Goal: Navigation & Orientation: Find specific page/section

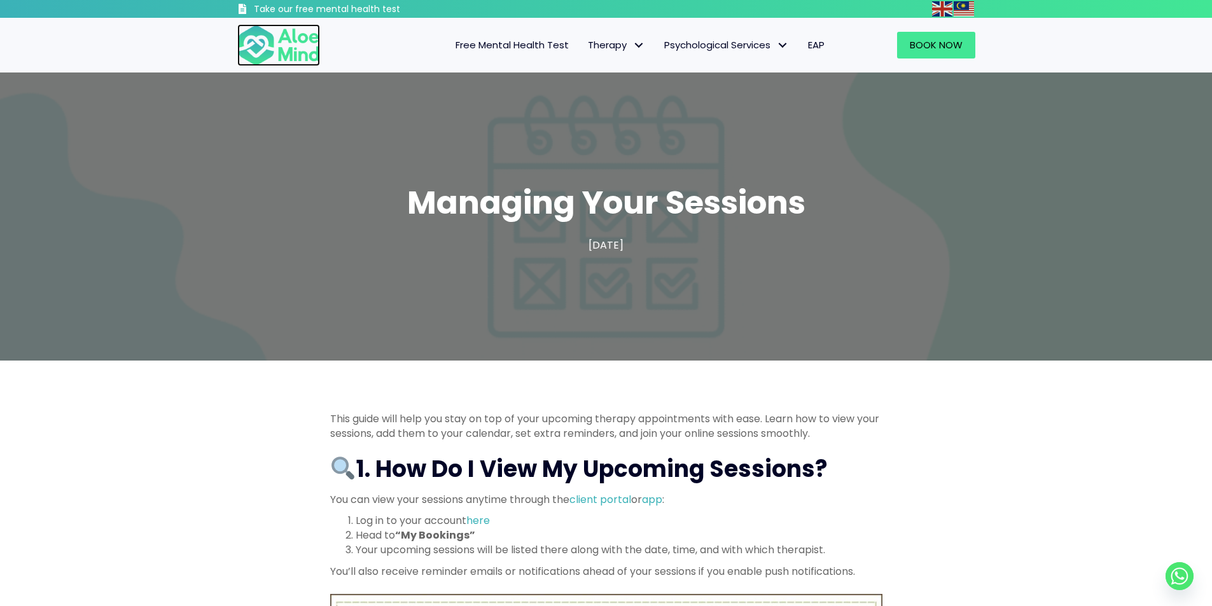
click at [288, 46] on img at bounding box center [278, 45] width 83 height 42
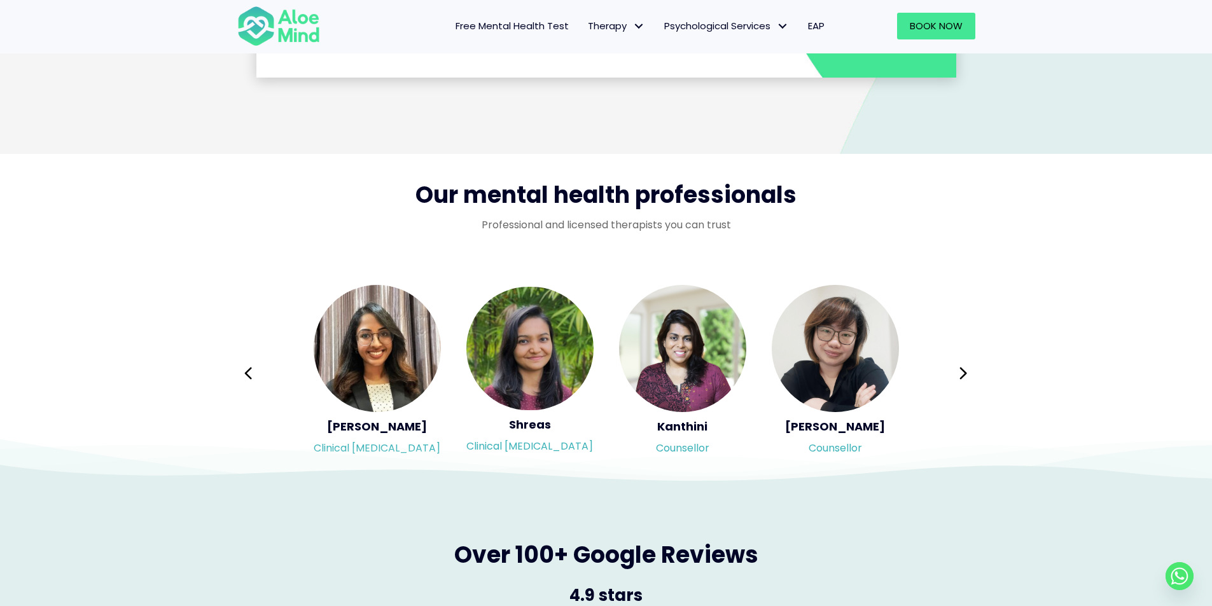
scroll to position [1973, 0]
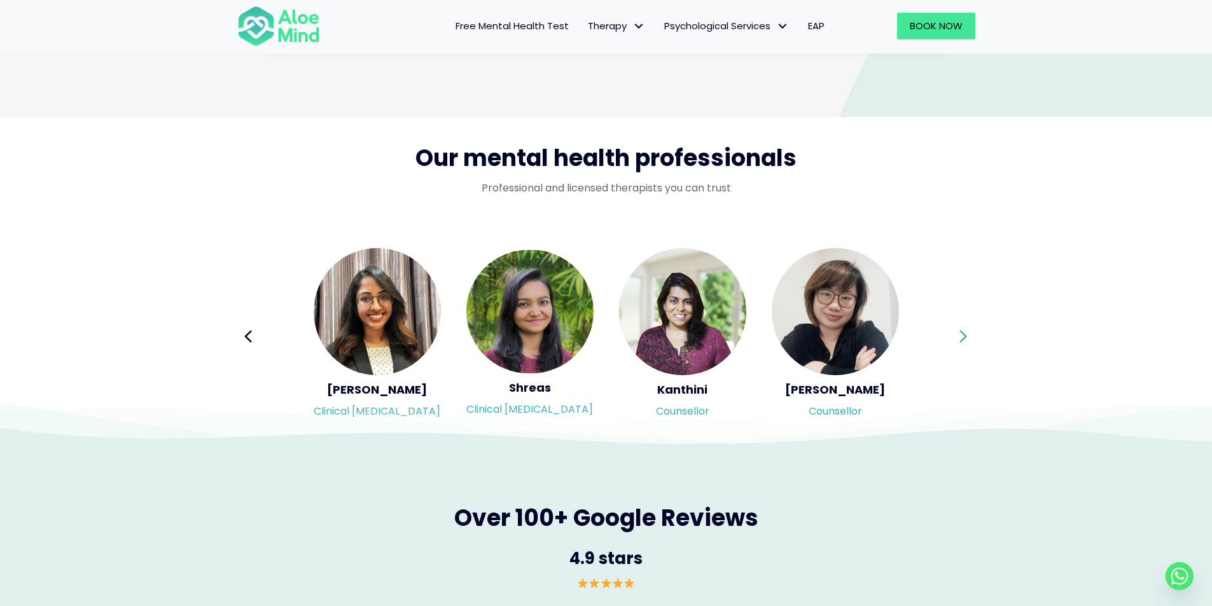
click at [965, 334] on icon at bounding box center [963, 336] width 7 height 12
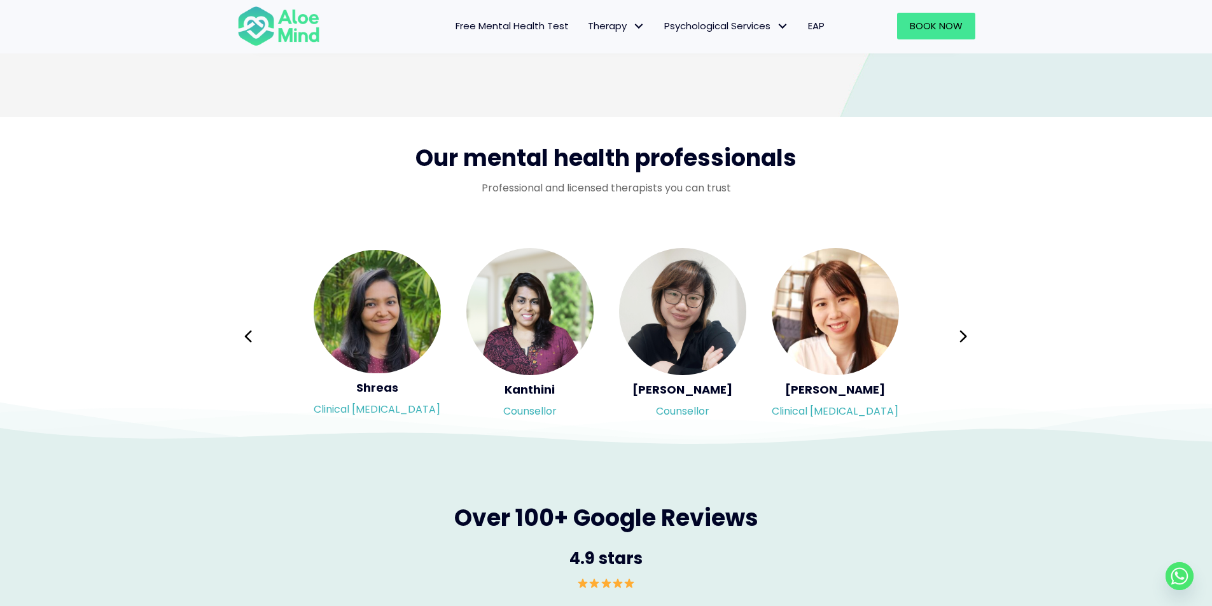
click at [256, 340] on button "Previous" at bounding box center [249, 336] width 31 height 31
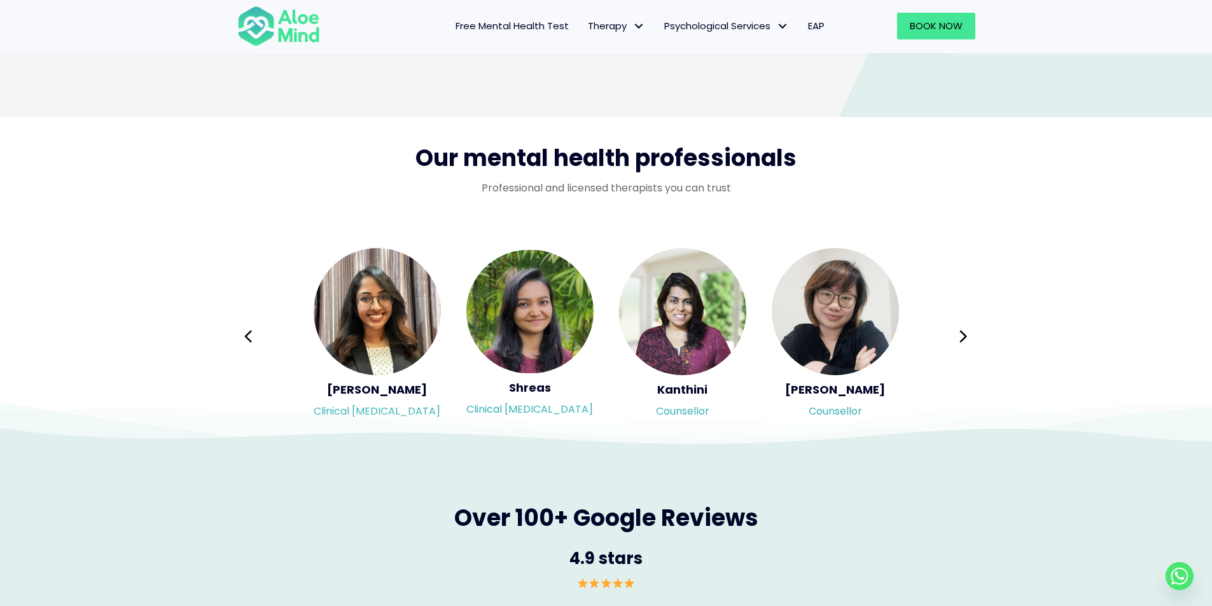
click at [251, 334] on div "Syndy Clinical psychologist Diveena Clinical psychologist Elynna Counsellor Eme…" at bounding box center [606, 336] width 738 height 179
click at [244, 334] on icon at bounding box center [248, 337] width 9 height 24
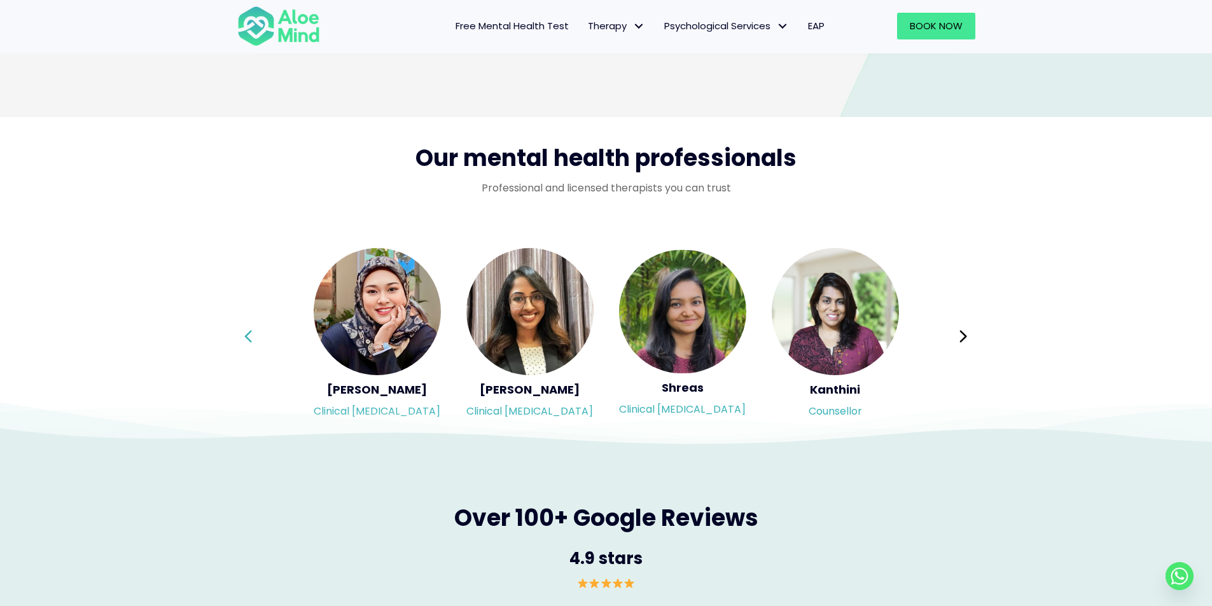
click at [248, 333] on icon at bounding box center [248, 337] width 9 height 24
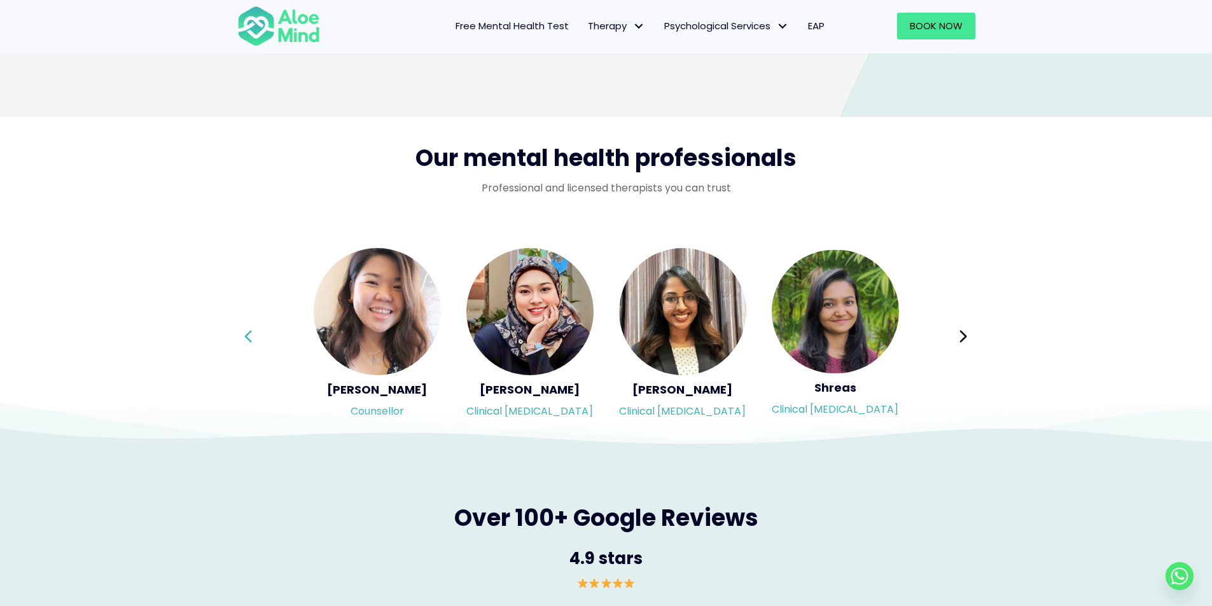
click at [253, 332] on icon at bounding box center [248, 337] width 9 height 24
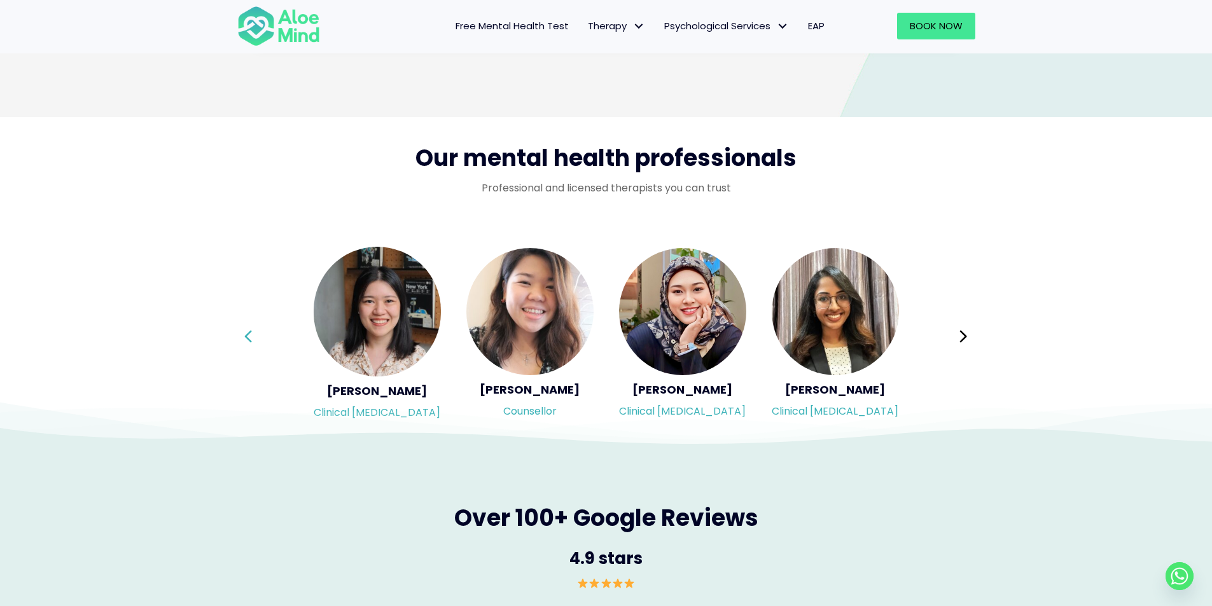
click at [252, 332] on icon at bounding box center [248, 337] width 9 height 24
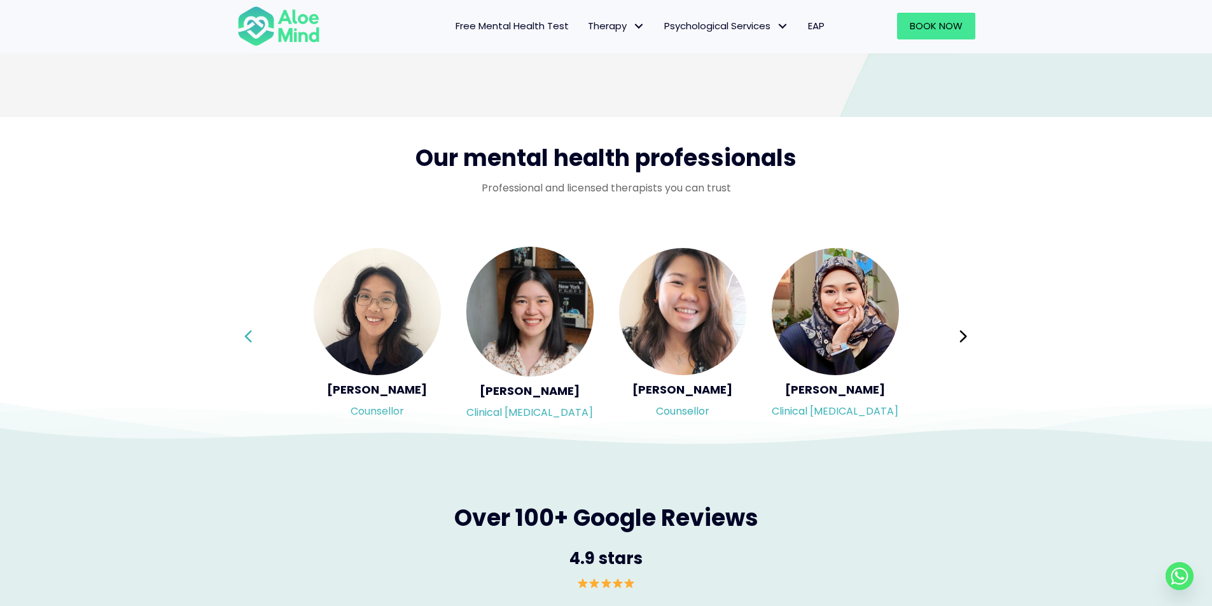
click at [252, 332] on icon at bounding box center [248, 337] width 9 height 24
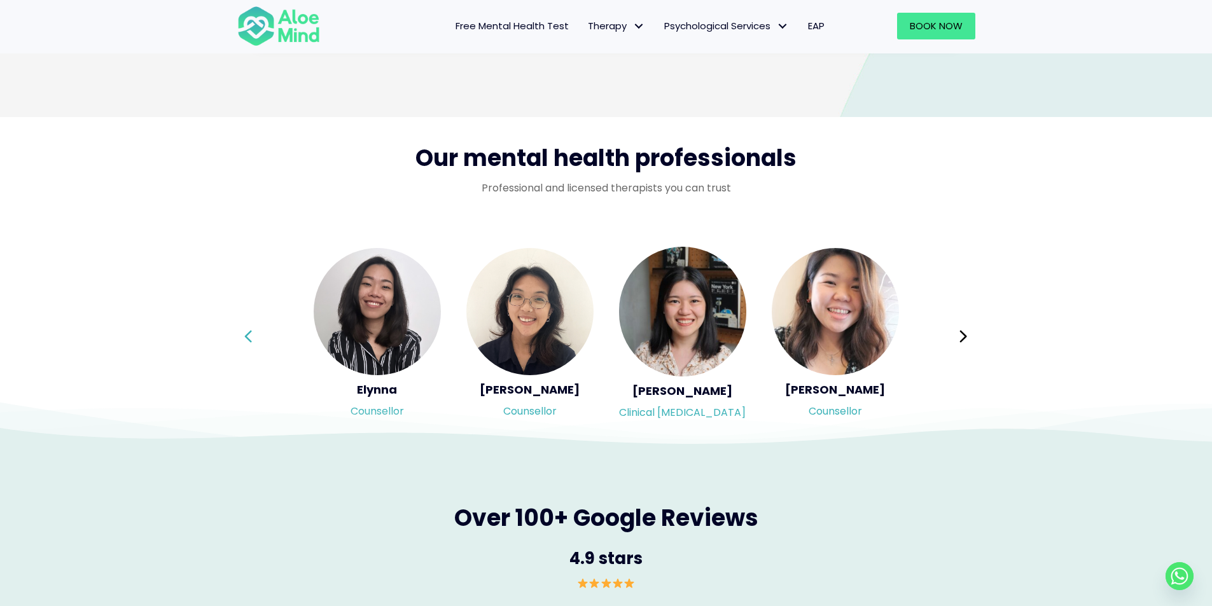
click at [252, 332] on icon at bounding box center [248, 337] width 9 height 24
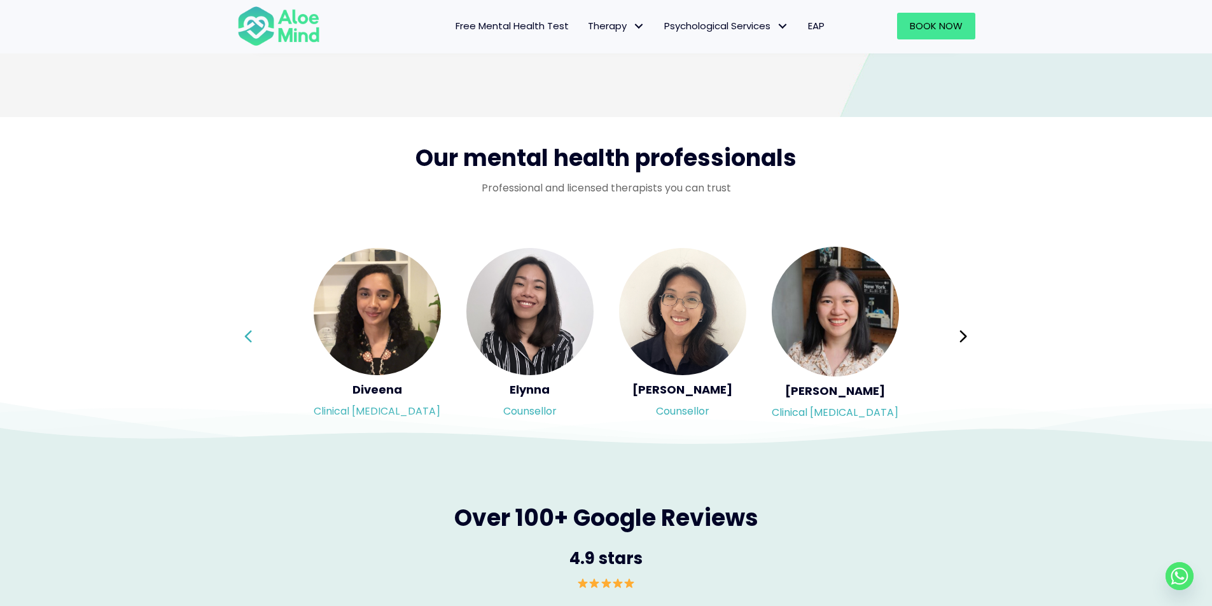
click at [252, 332] on icon at bounding box center [248, 337] width 9 height 24
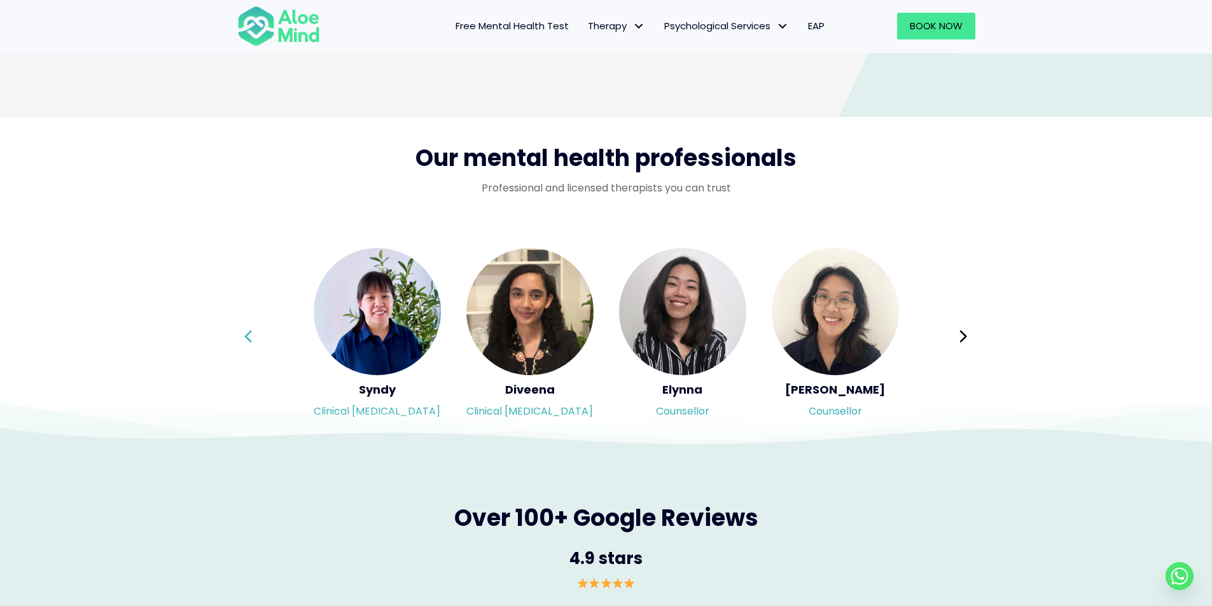
click at [252, 332] on icon at bounding box center [248, 337] width 9 height 24
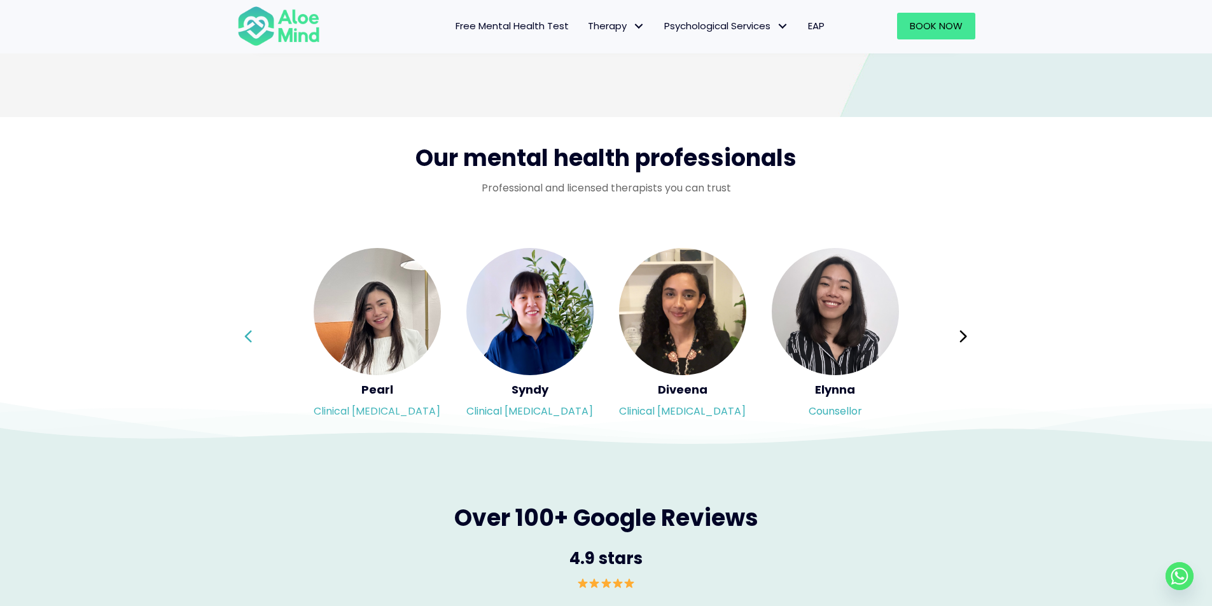
click at [252, 332] on icon at bounding box center [248, 337] width 9 height 24
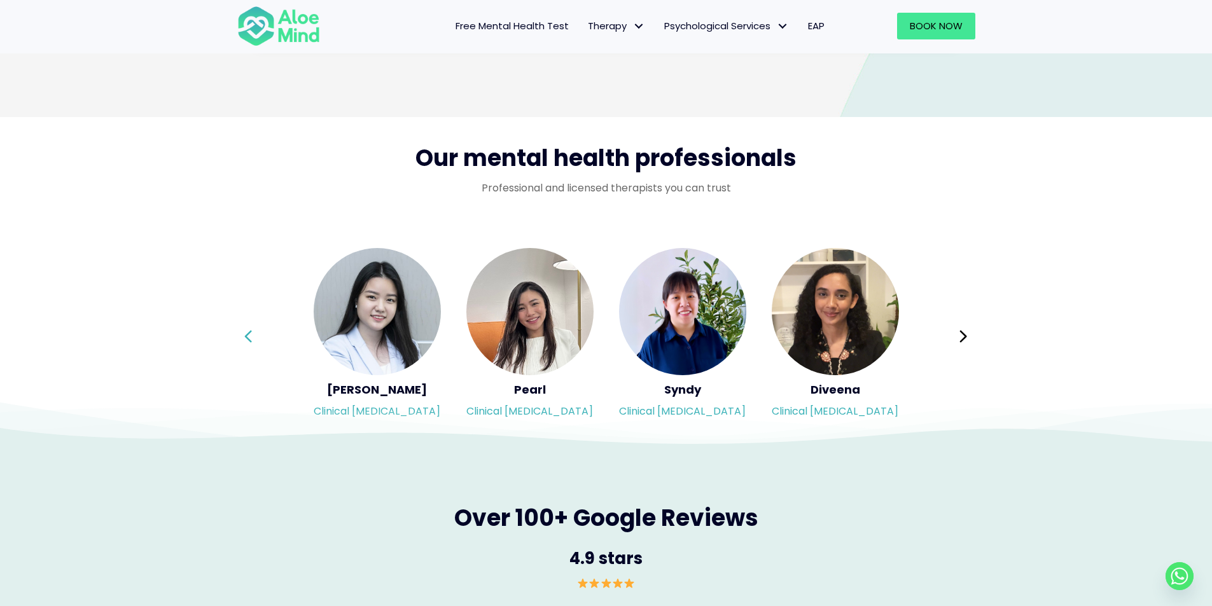
click at [252, 332] on icon at bounding box center [248, 337] width 9 height 24
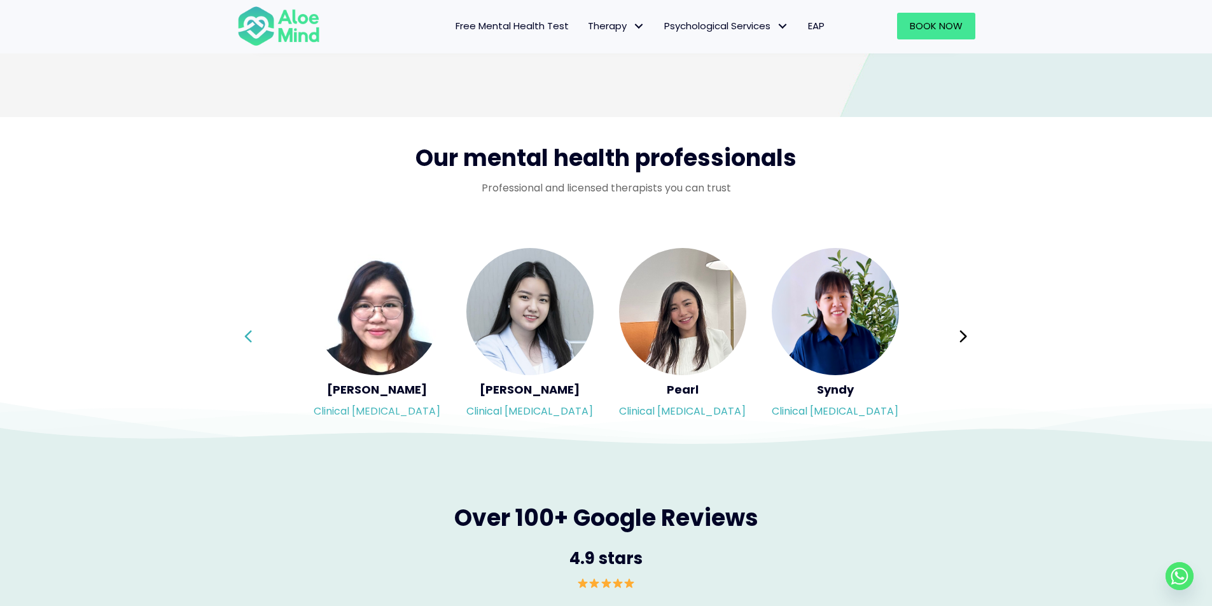
click at [252, 332] on icon at bounding box center [248, 337] width 9 height 24
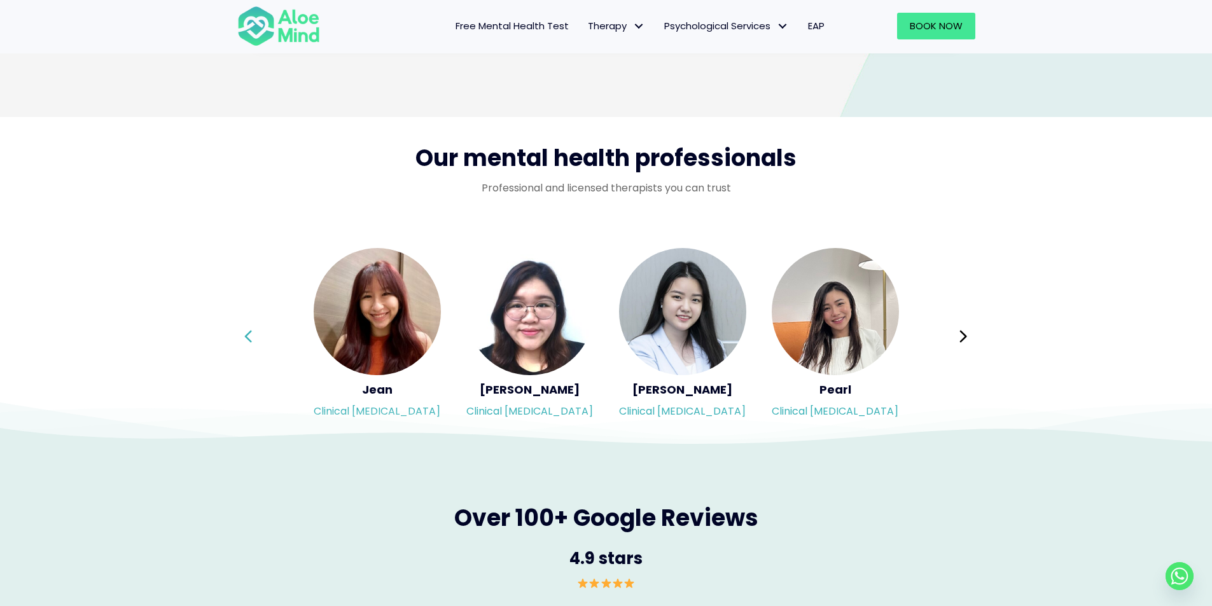
click at [252, 332] on icon at bounding box center [248, 337] width 9 height 24
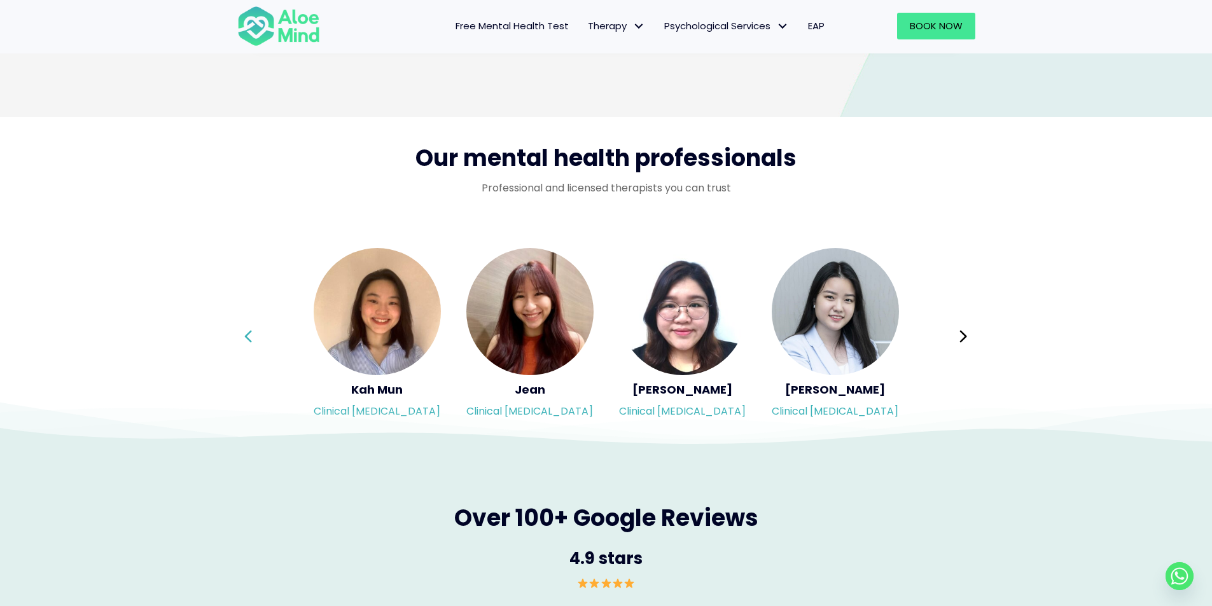
click at [252, 332] on icon at bounding box center [248, 337] width 9 height 24
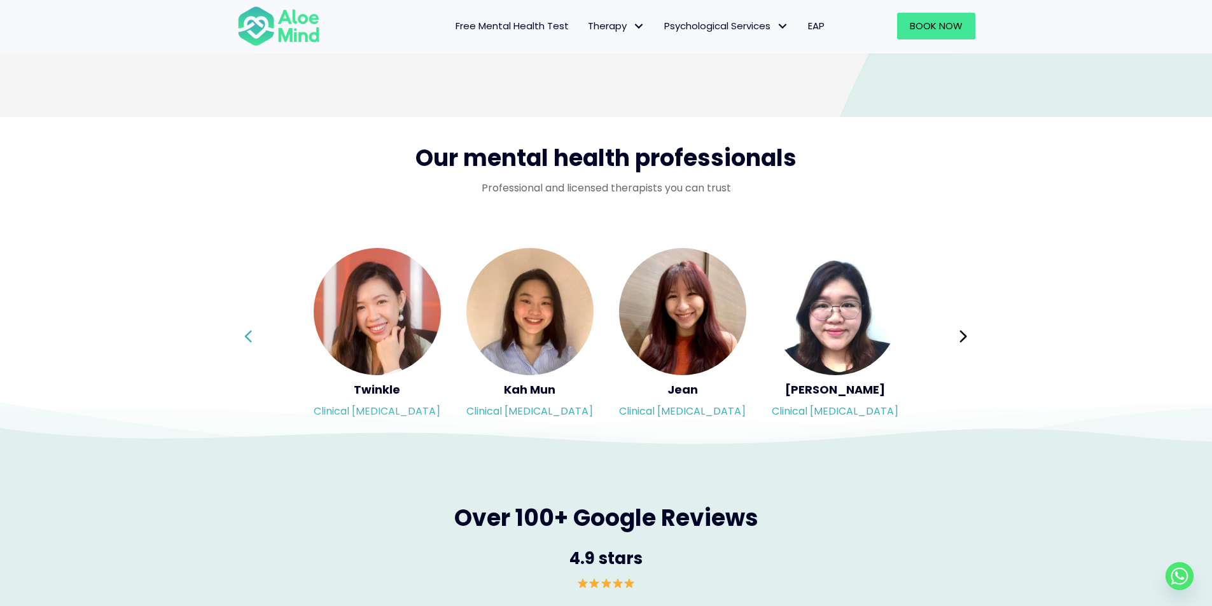
click at [252, 332] on icon at bounding box center [248, 337] width 9 height 24
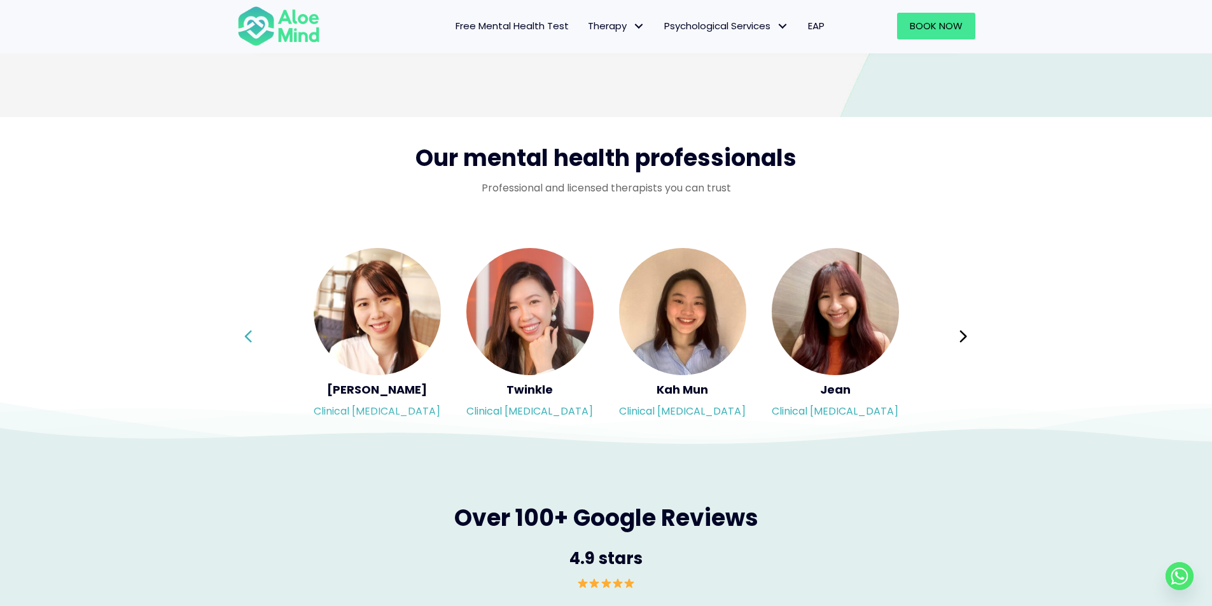
click at [252, 332] on icon at bounding box center [248, 337] width 9 height 24
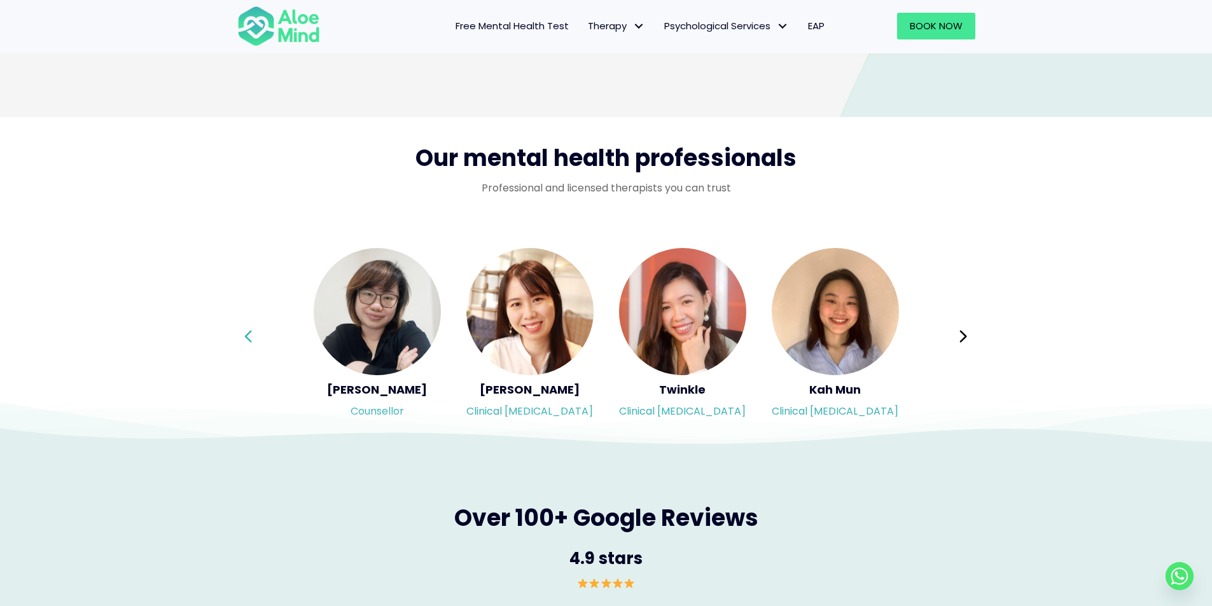
click at [252, 332] on icon at bounding box center [248, 337] width 9 height 24
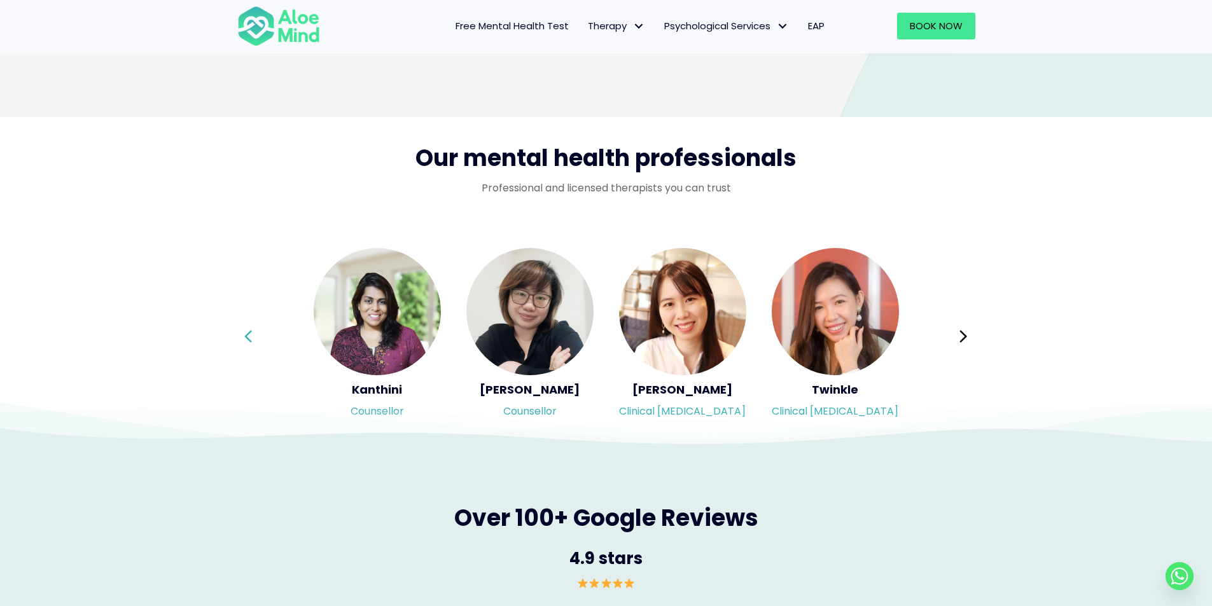
click at [252, 332] on icon at bounding box center [248, 337] width 9 height 24
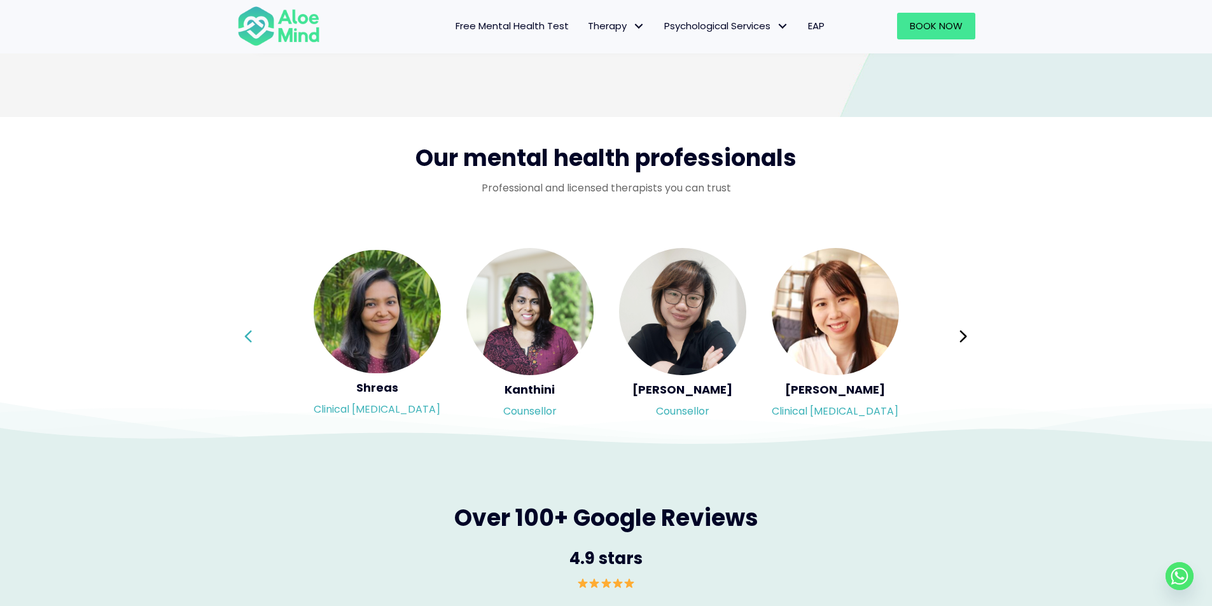
click at [252, 332] on icon at bounding box center [248, 337] width 9 height 24
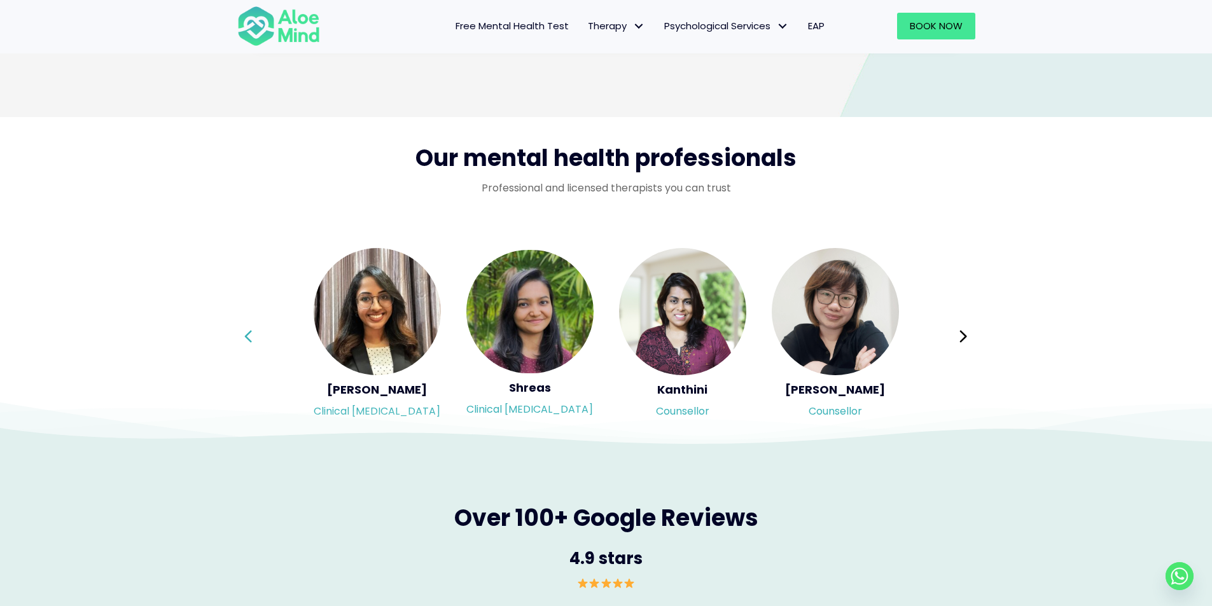
click at [252, 332] on icon at bounding box center [248, 337] width 9 height 24
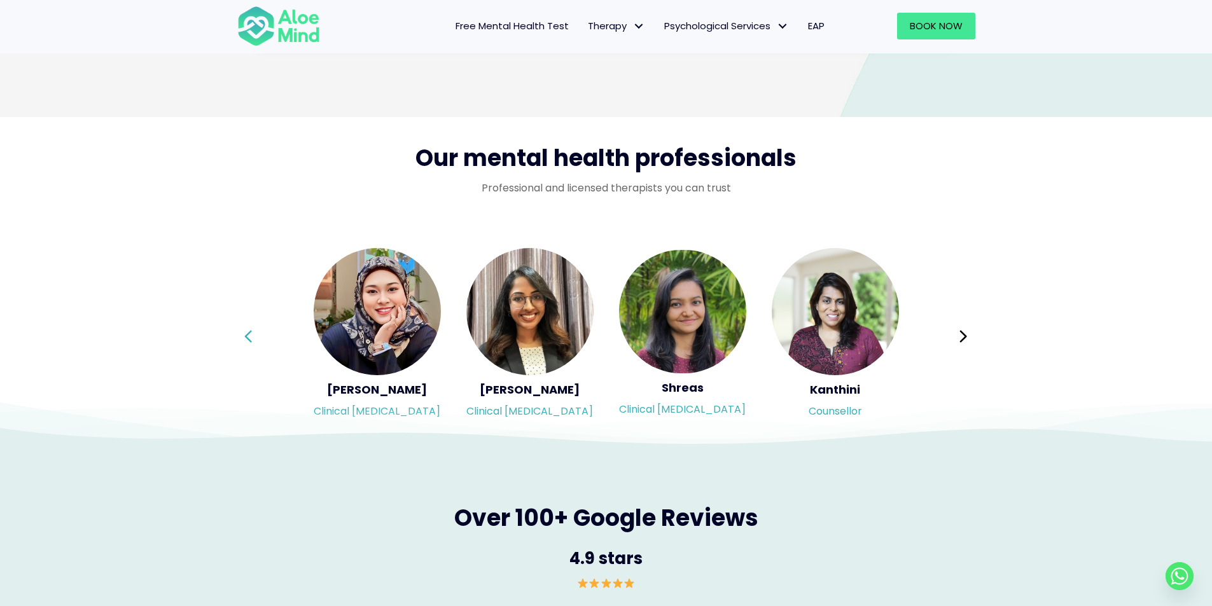
click at [252, 332] on icon at bounding box center [248, 337] width 9 height 24
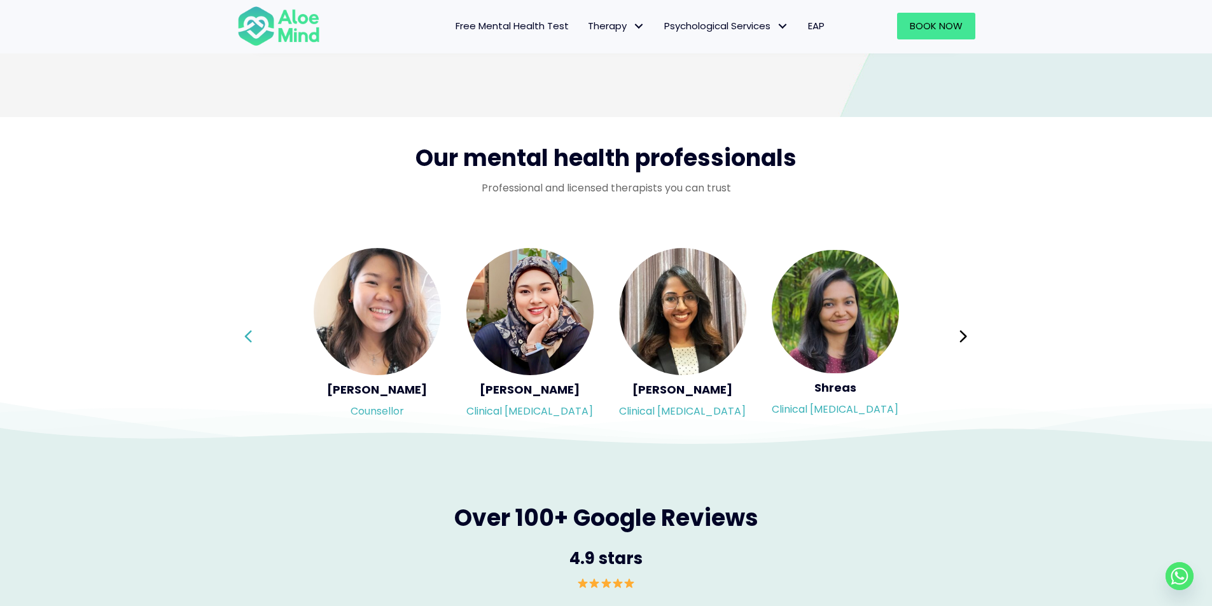
click at [252, 332] on icon at bounding box center [248, 337] width 9 height 24
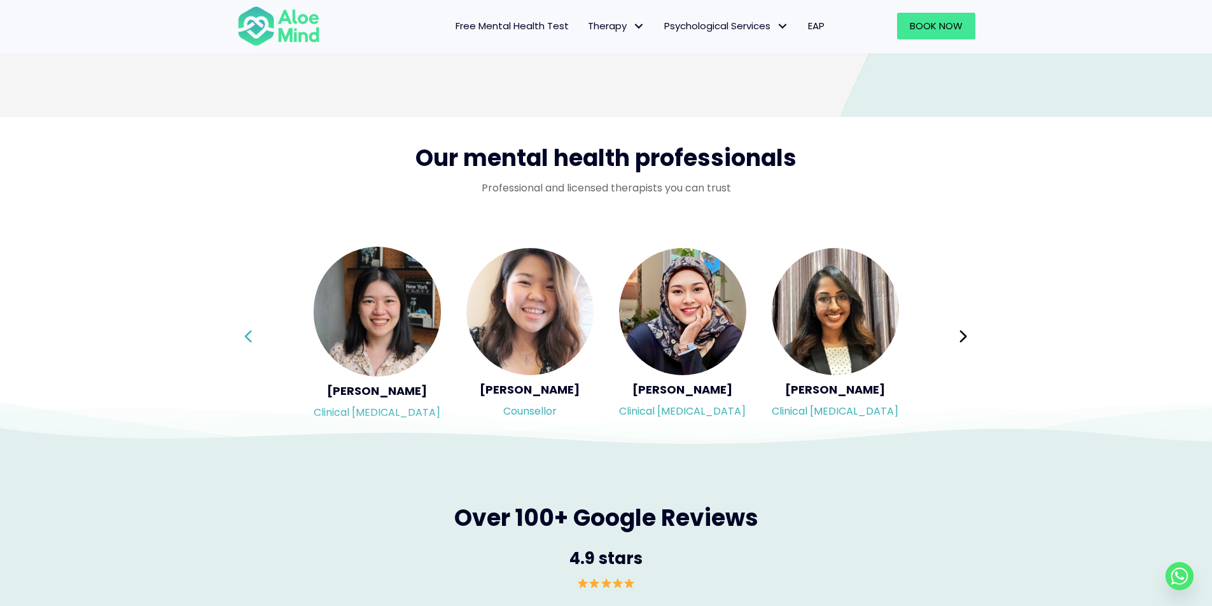
click at [252, 332] on icon at bounding box center [248, 337] width 9 height 24
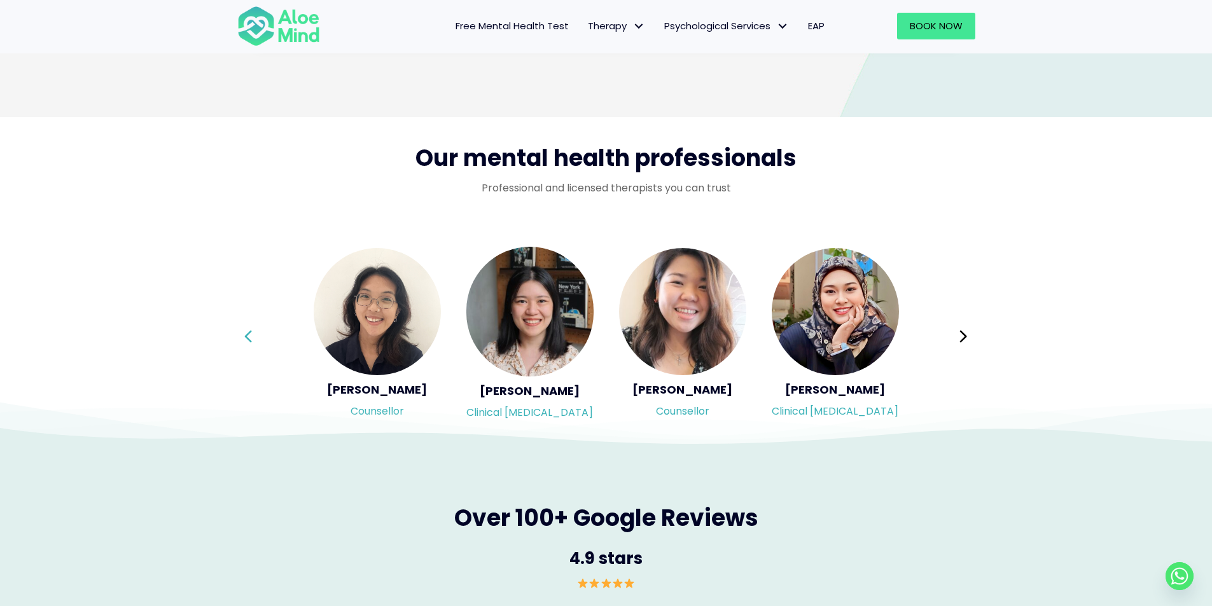
click at [252, 332] on icon at bounding box center [248, 337] width 9 height 24
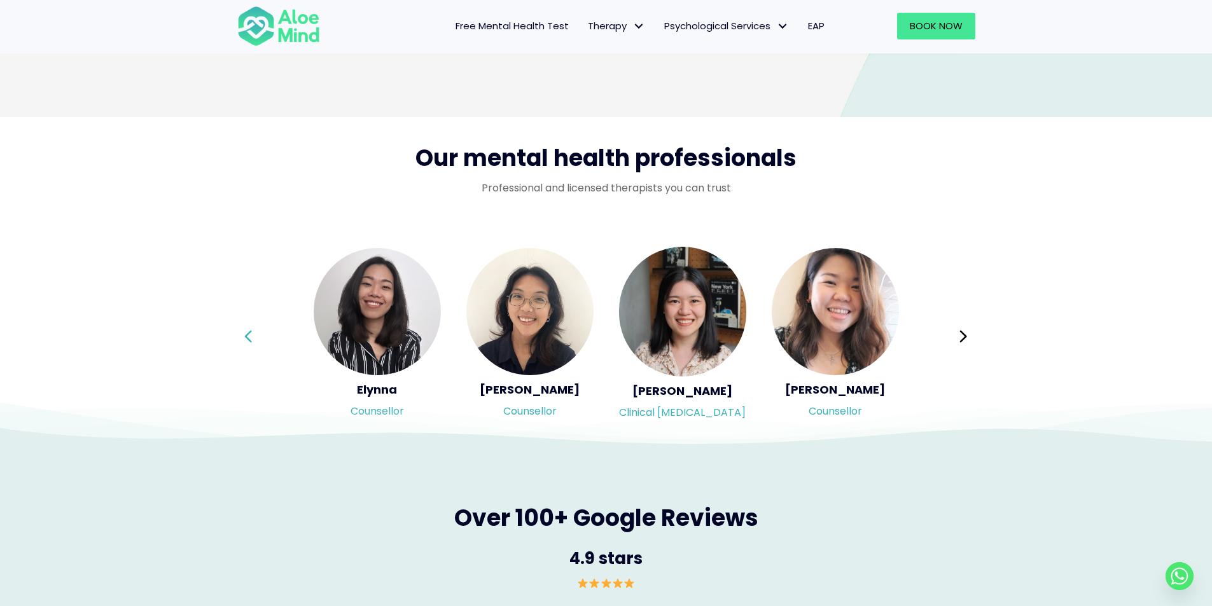
click at [252, 332] on div "Syndy Clinical psychologist Diveena Clinical psychologist Elynna Counsellor Eme…" at bounding box center [606, 336] width 738 height 179
click at [254, 333] on button "Previous" at bounding box center [249, 336] width 31 height 31
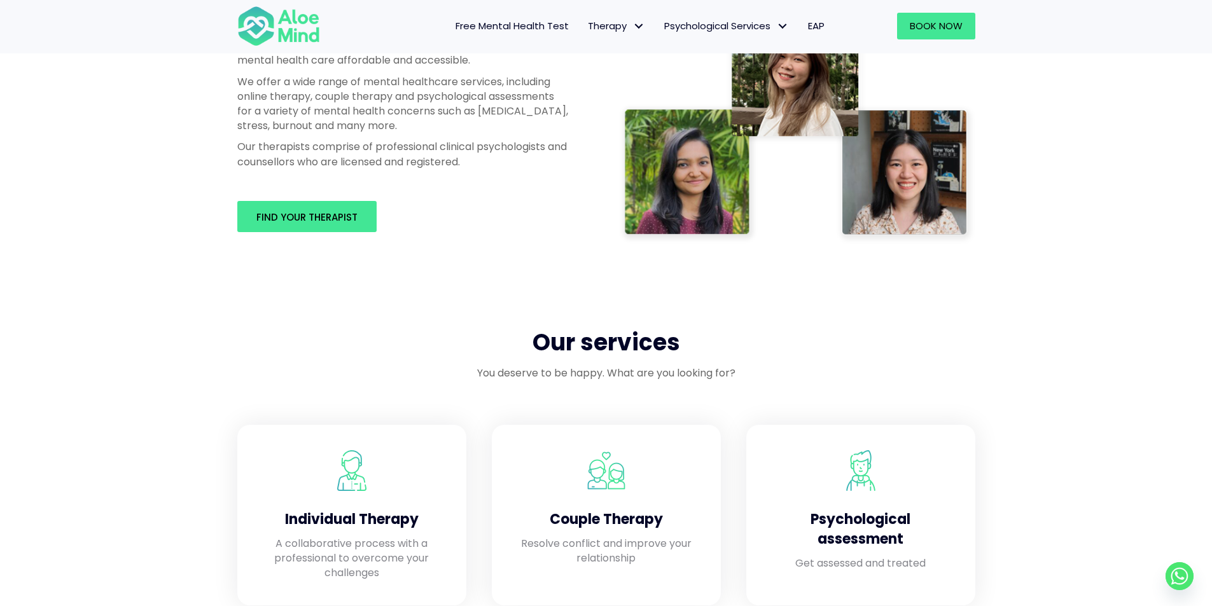
scroll to position [509, 0]
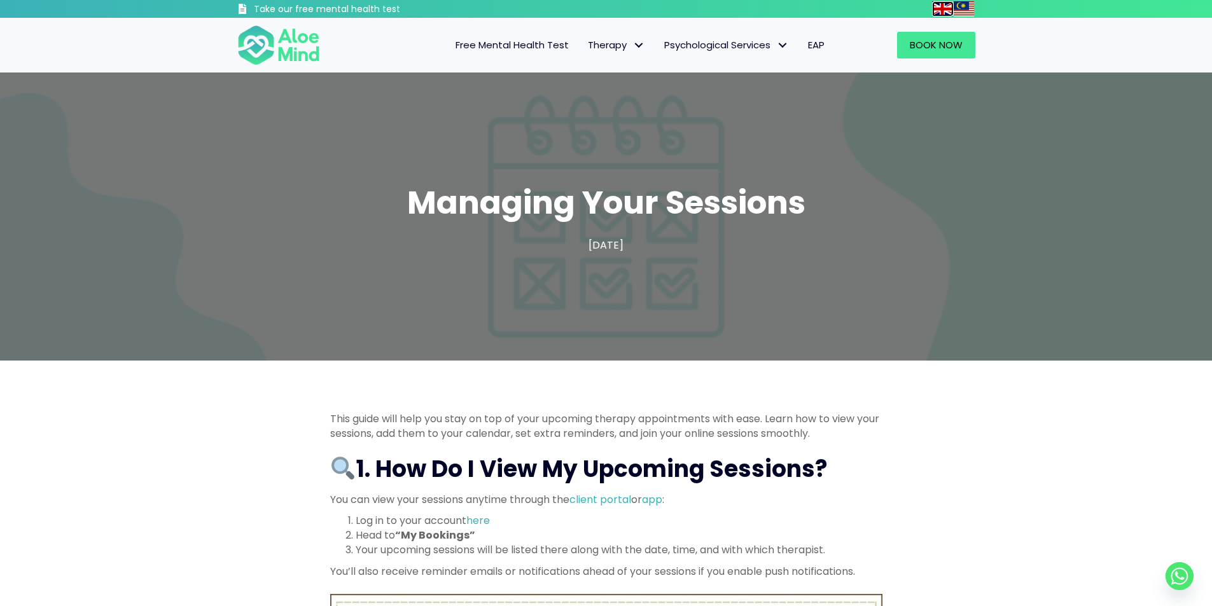
click at [940, 10] on img at bounding box center [942, 8] width 20 height 15
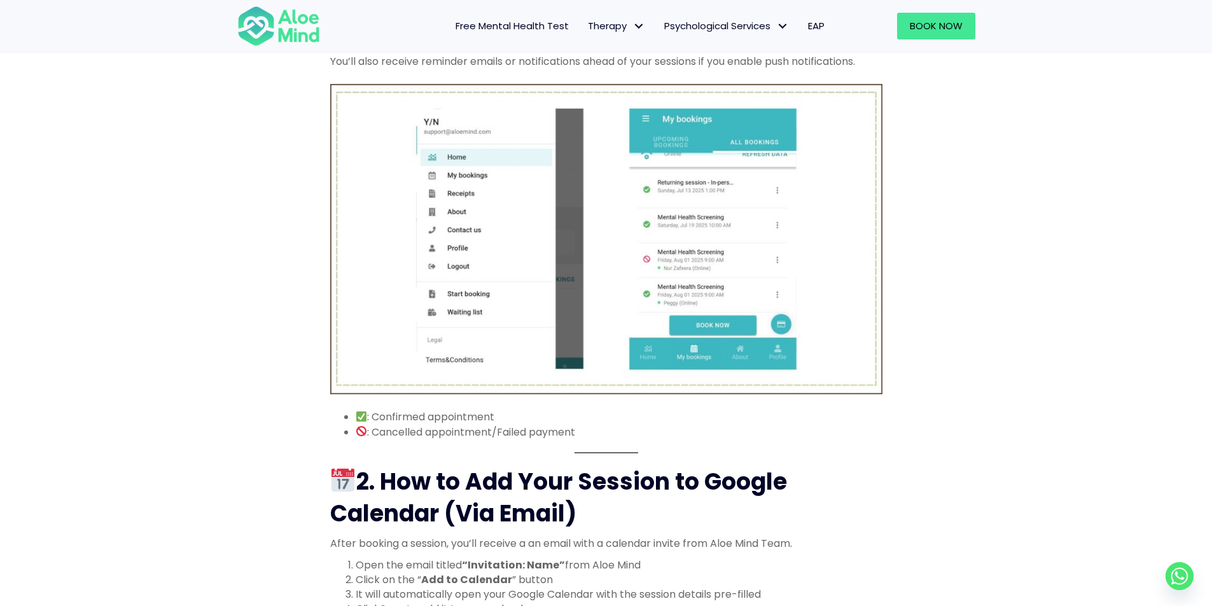
scroll to position [509, 0]
